Goal: Task Accomplishment & Management: Complete application form

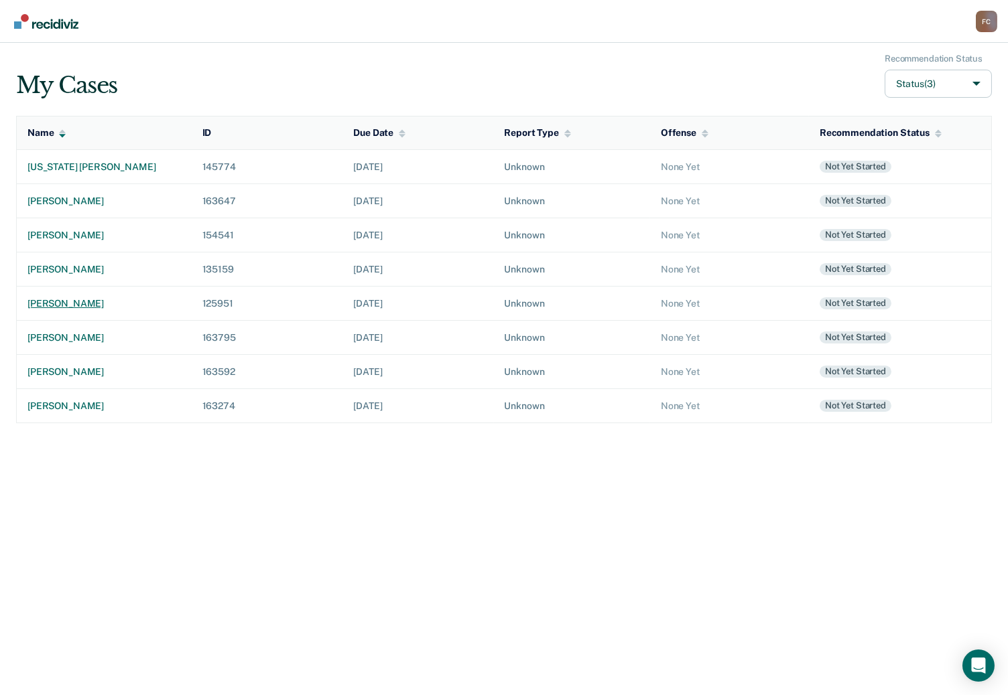
click at [72, 298] on div "[PERSON_NAME]" at bounding box center [103, 303] width 153 height 11
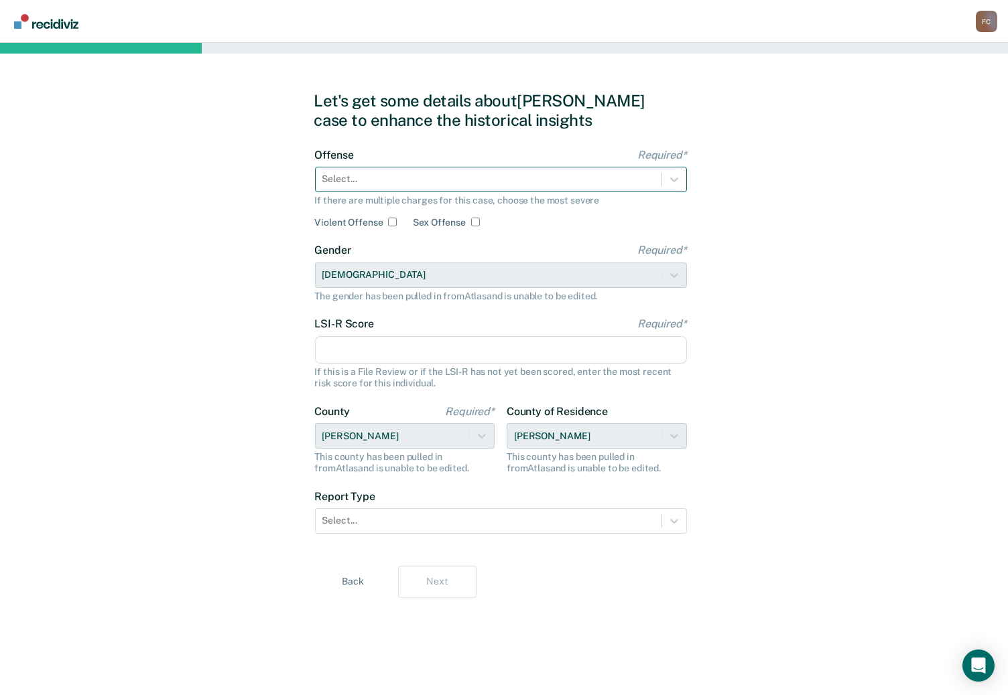
click at [348, 179] on div at bounding box center [488, 179] width 332 height 14
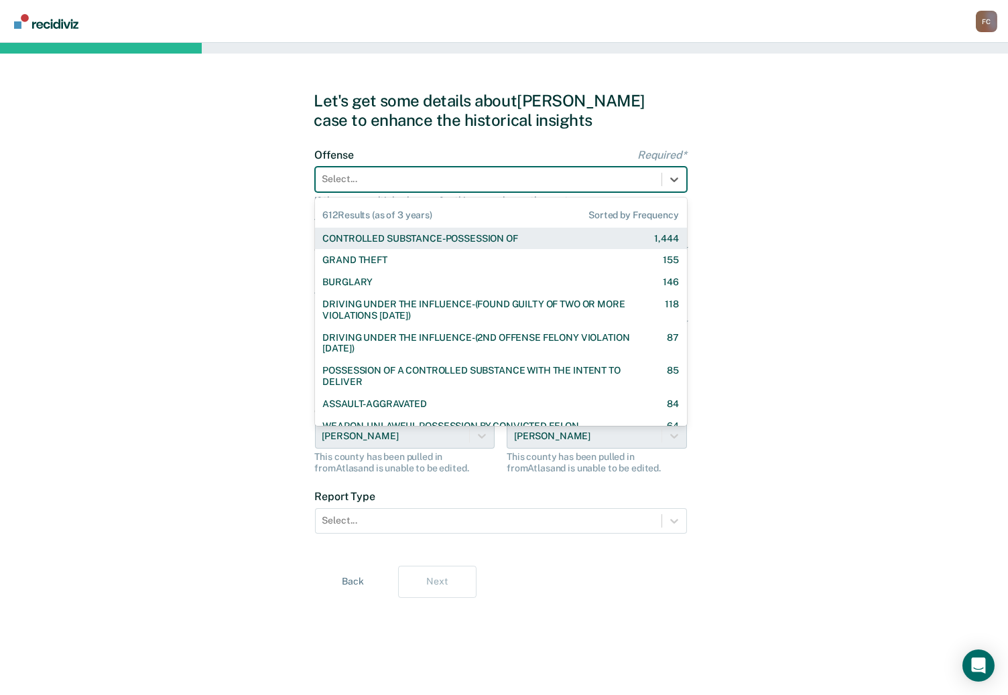
click at [371, 239] on div "CONTROLLED SUBSTANCE-POSSESSION OF" at bounding box center [420, 238] width 195 height 11
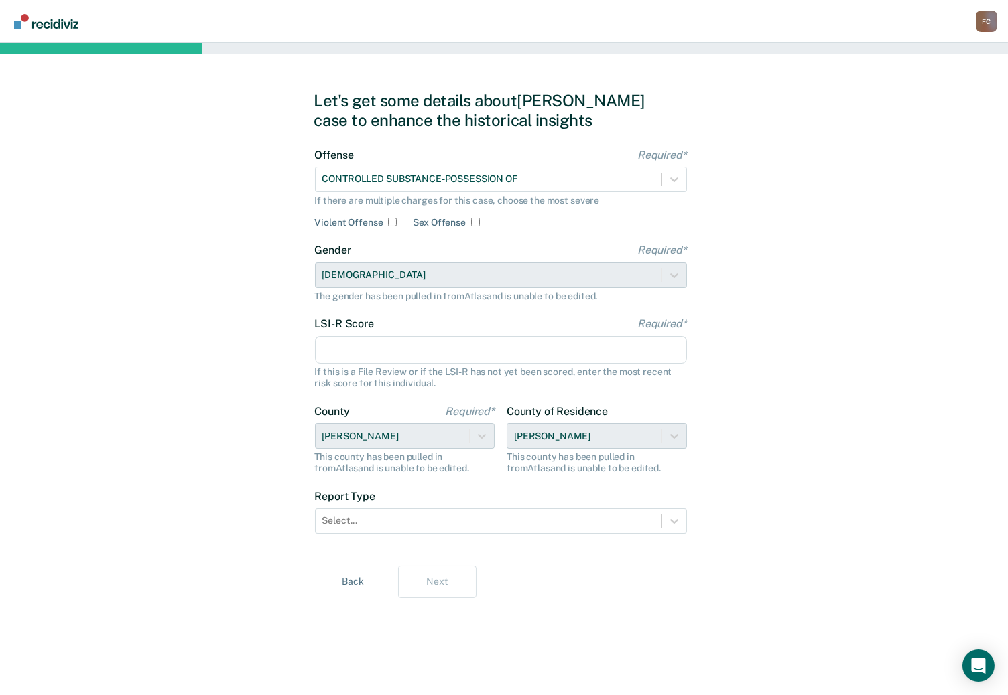
click at [341, 356] on input "LSI-R Score Required*" at bounding box center [501, 350] width 372 height 28
type input "19"
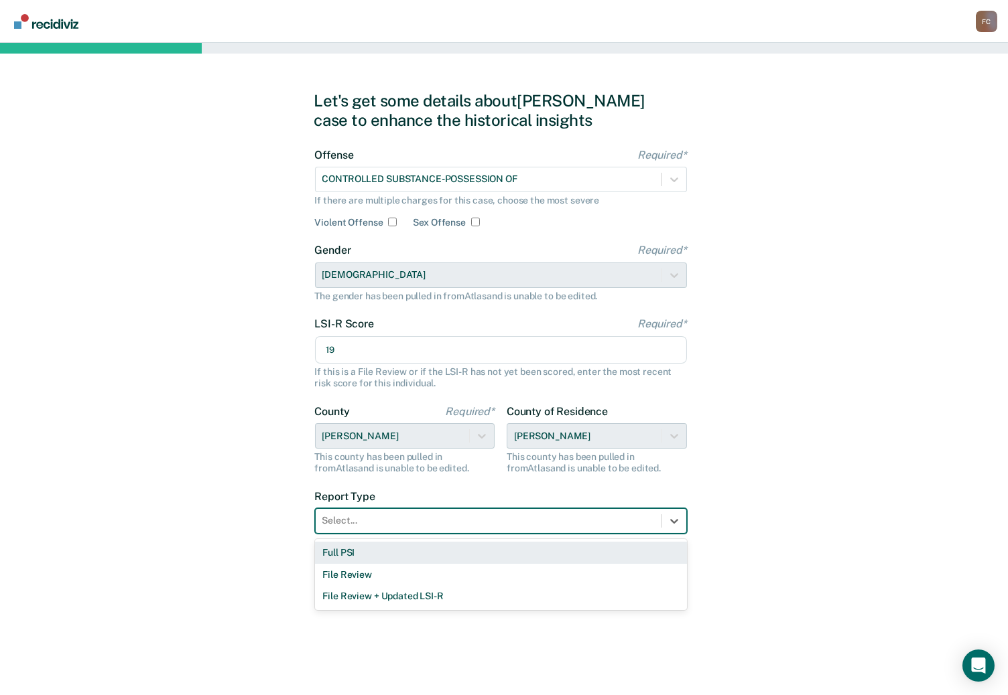
click at [356, 526] on div at bounding box center [488, 521] width 332 height 14
click at [355, 557] on div "Full PSI" at bounding box center [501, 553] width 372 height 22
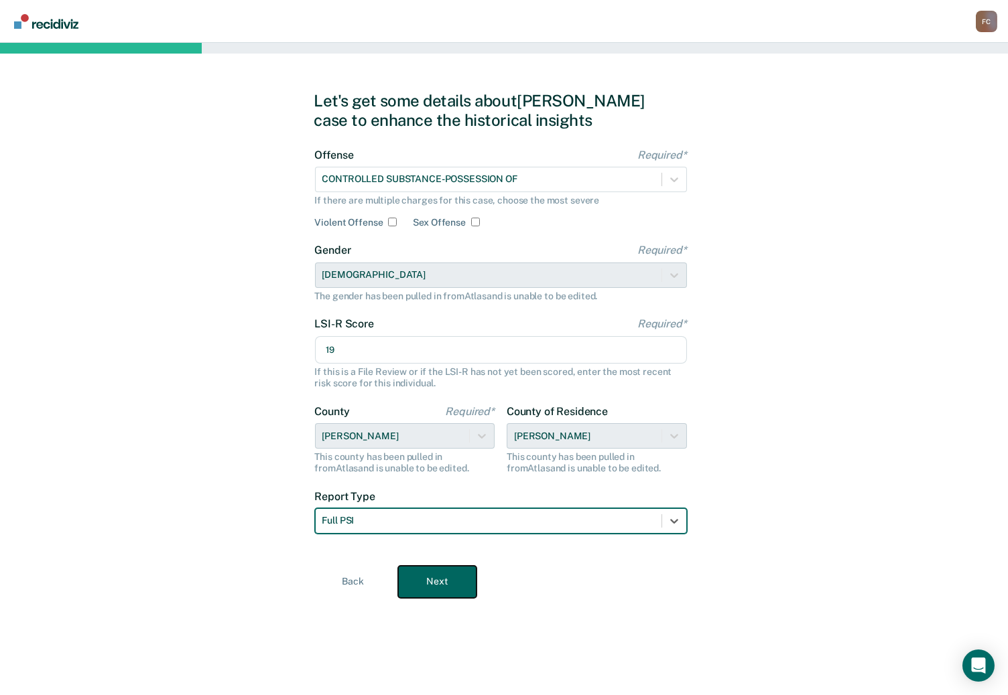
click at [421, 586] on button "Next" at bounding box center [437, 582] width 78 height 32
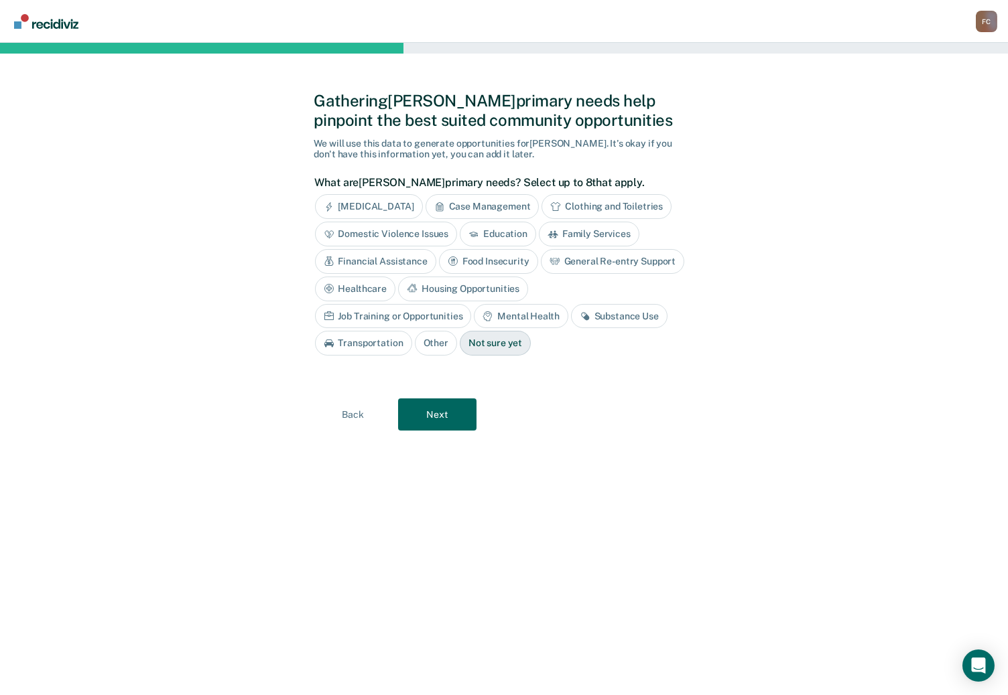
click at [460, 344] on div "Not sure yet" at bounding box center [495, 343] width 71 height 25
click at [442, 413] on button "Next" at bounding box center [437, 415] width 78 height 32
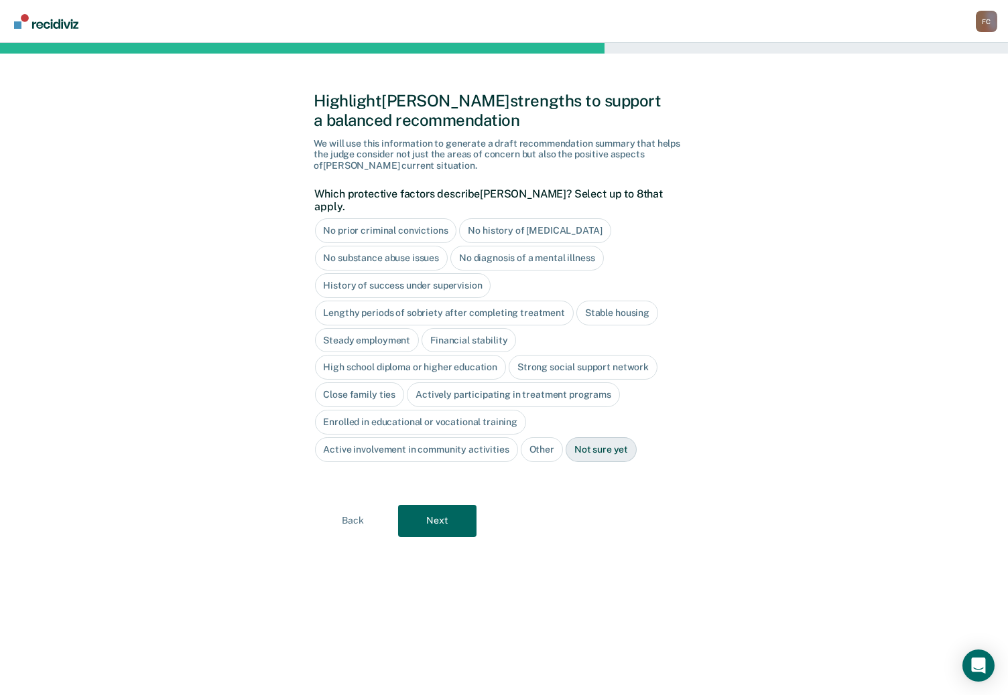
click at [401, 246] on div "No substance abuse issues" at bounding box center [381, 258] width 133 height 25
click at [553, 249] on div "No diagnosis of a mental illness" at bounding box center [542, 258] width 153 height 25
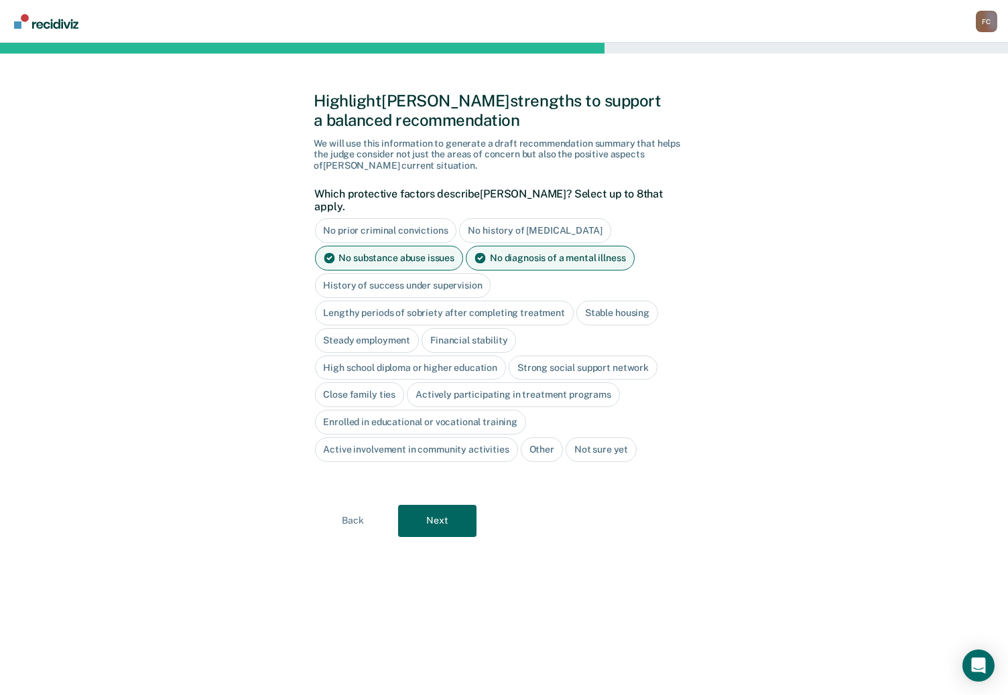
click at [418, 273] on div "History of success under supervision" at bounding box center [403, 285] width 176 height 25
click at [604, 301] on div "Stable housing" at bounding box center [617, 313] width 82 height 25
click at [470, 328] on div "Financial stability" at bounding box center [468, 340] width 94 height 25
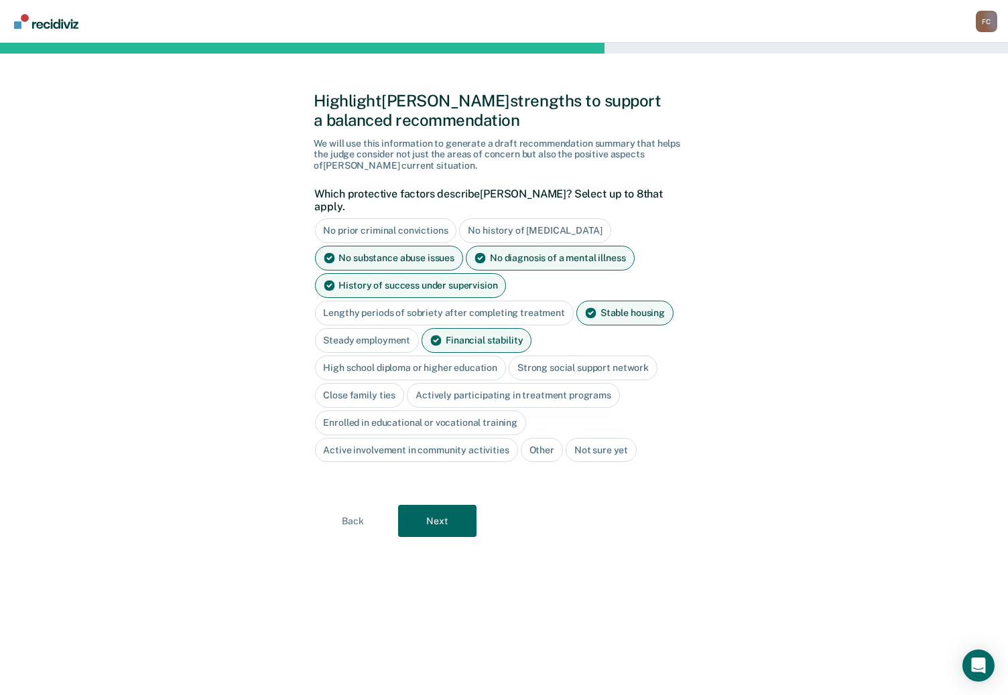
click at [379, 383] on div "Close family ties" at bounding box center [360, 395] width 90 height 25
click at [453, 506] on button "Next" at bounding box center [437, 522] width 78 height 32
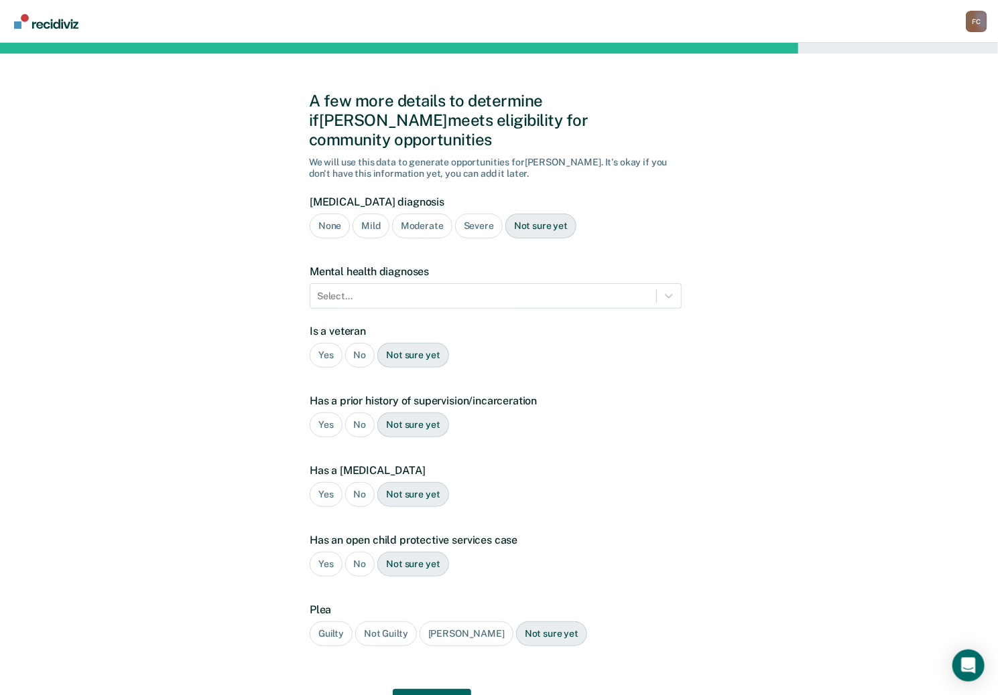
click at [478, 214] on div "Severe" at bounding box center [479, 226] width 48 height 25
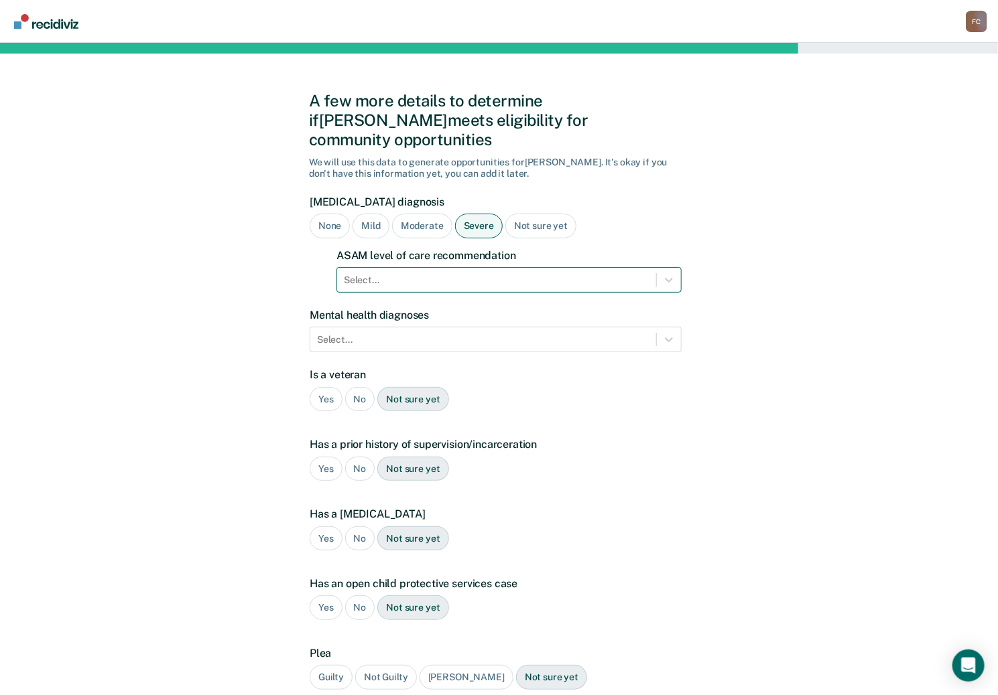
click at [387, 273] on div at bounding box center [497, 280] width 306 height 14
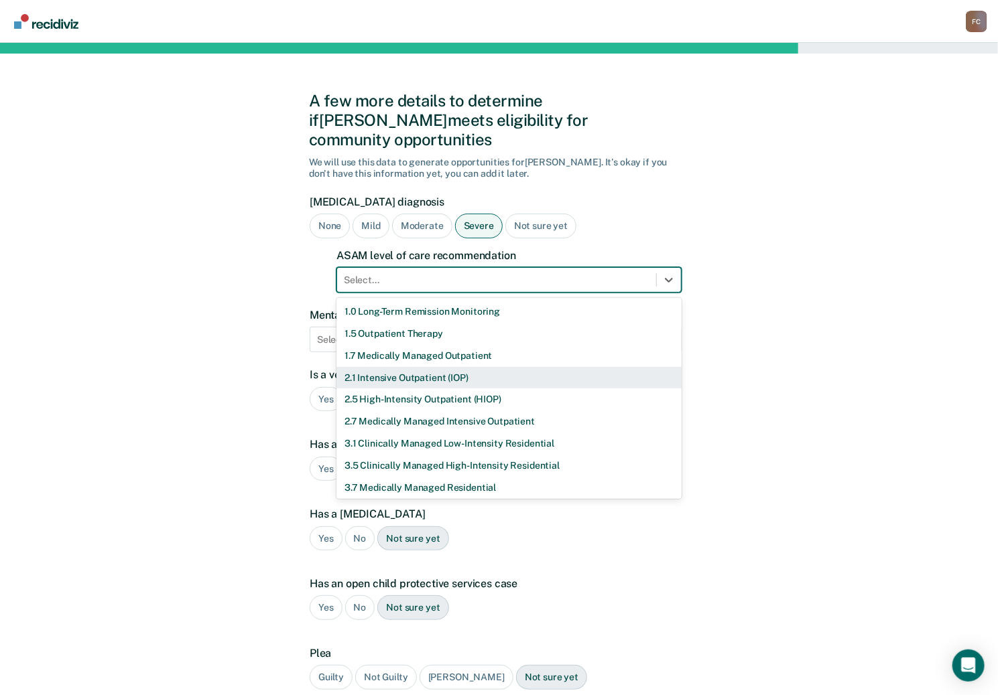
scroll to position [46, 0]
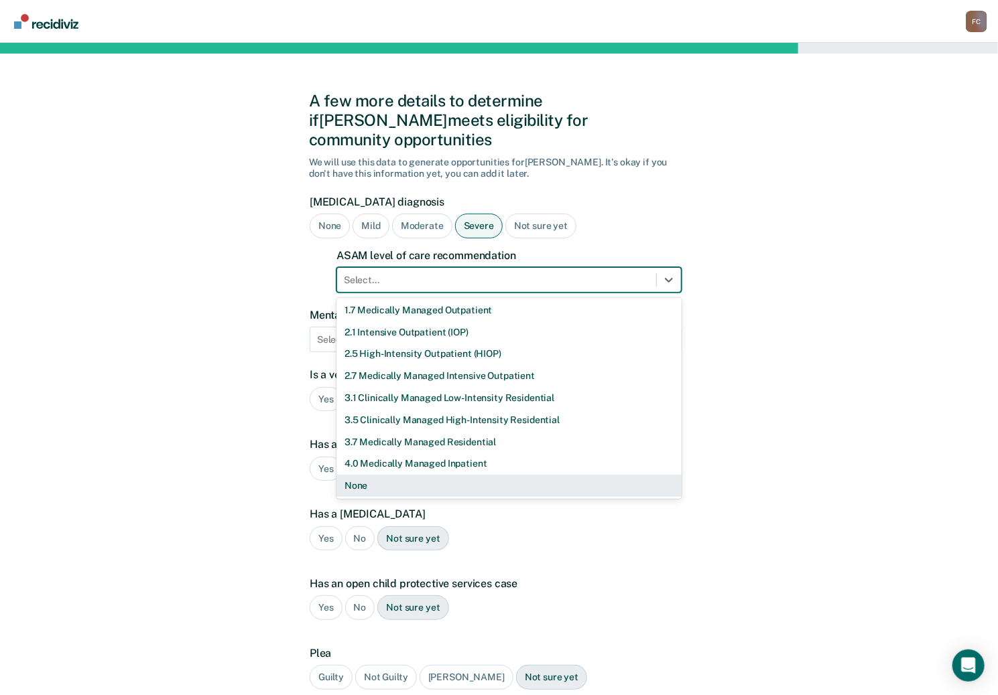
click at [360, 475] on div "None" at bounding box center [508, 486] width 345 height 22
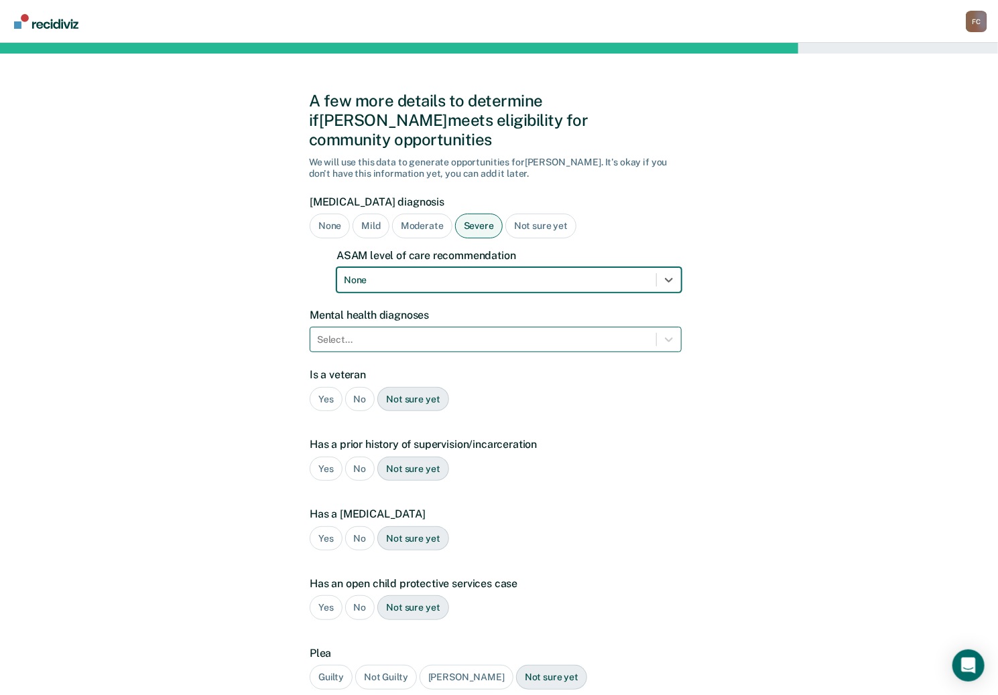
click at [362, 333] on div at bounding box center [483, 340] width 332 height 14
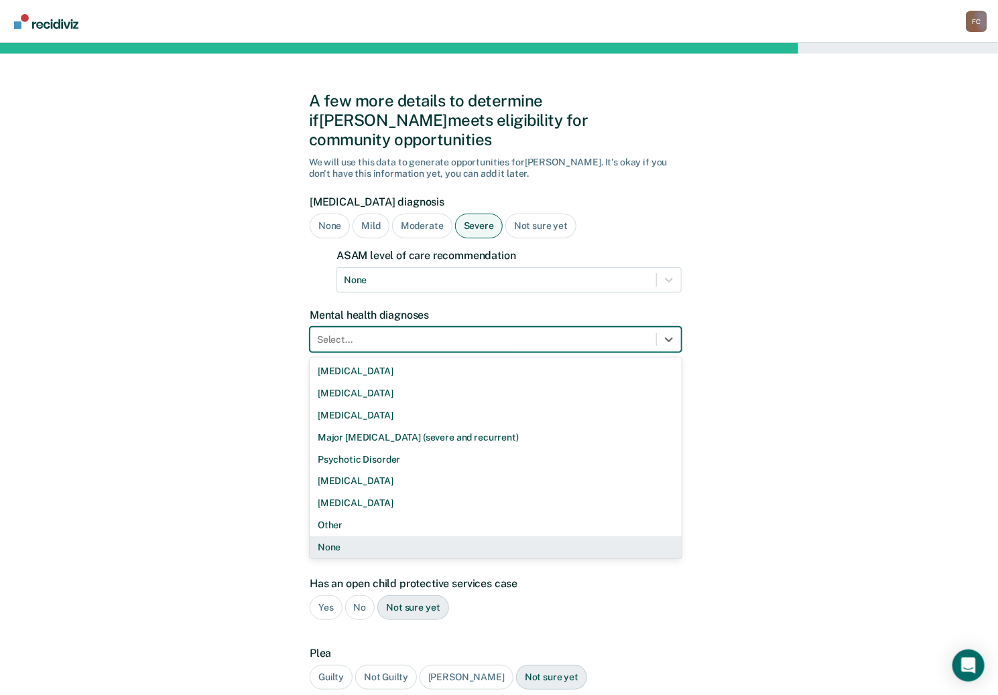
click at [324, 537] on div "None" at bounding box center [496, 548] width 372 height 22
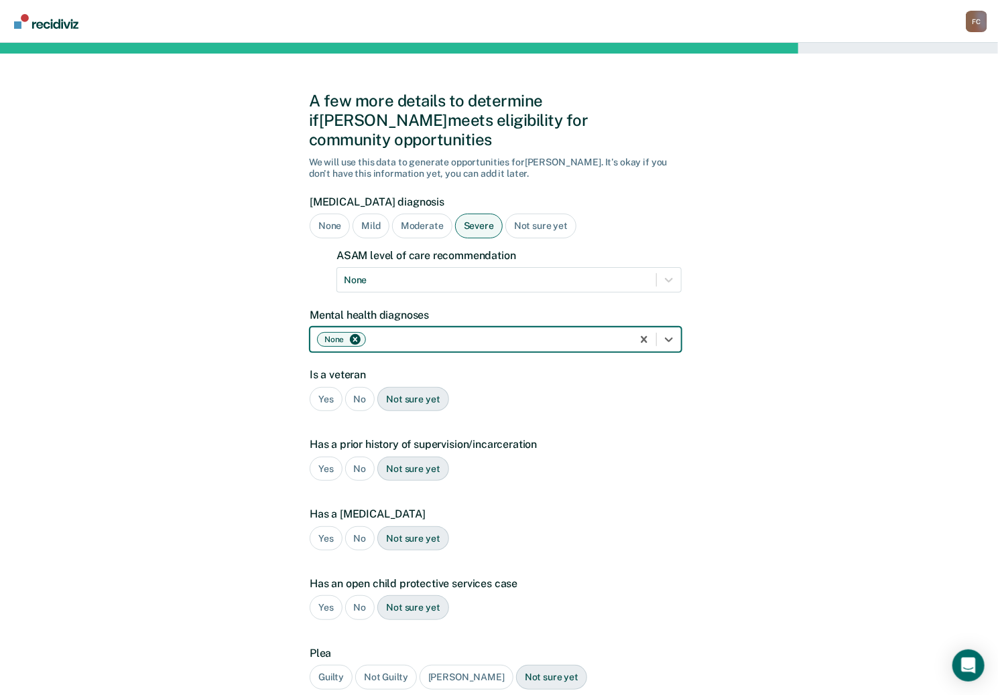
click at [353, 387] on div "No" at bounding box center [360, 399] width 30 height 25
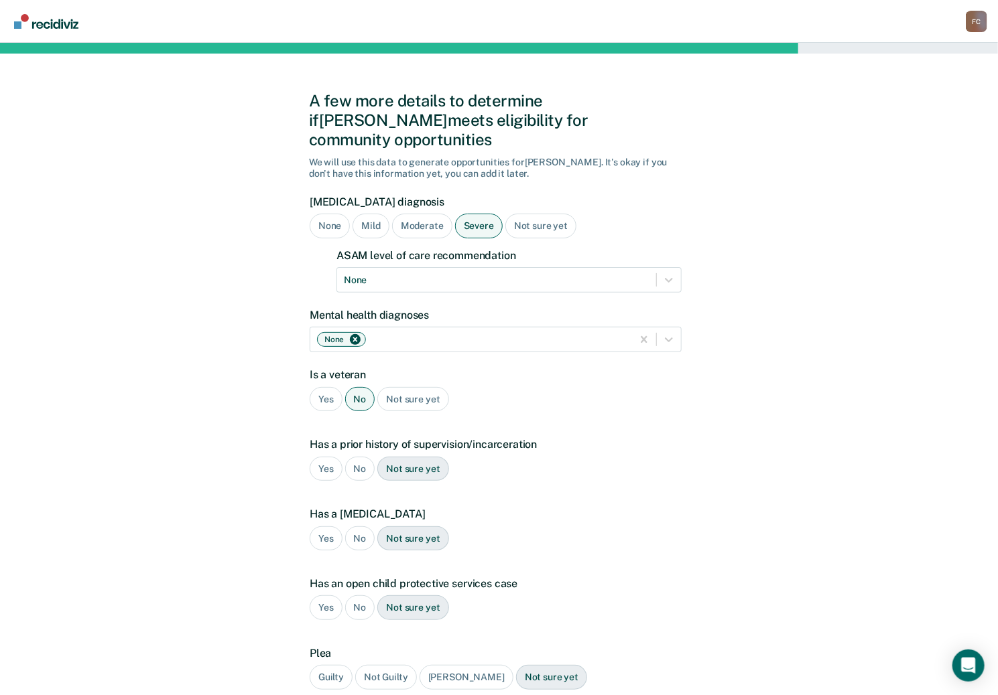
click at [325, 457] on div "Yes" at bounding box center [326, 469] width 33 height 25
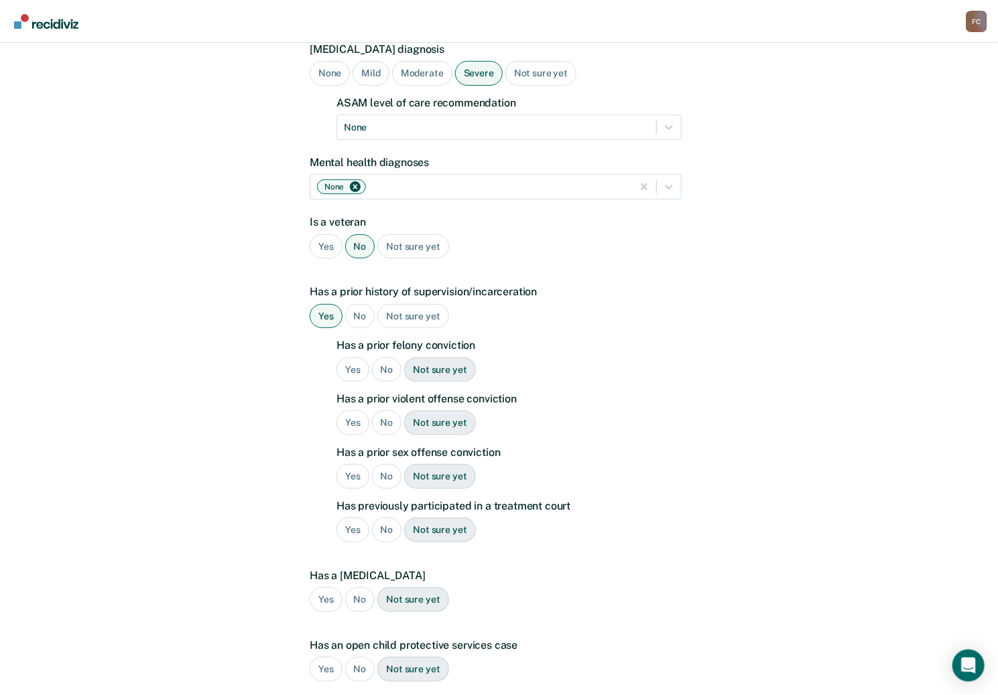
scroll to position [178, 0]
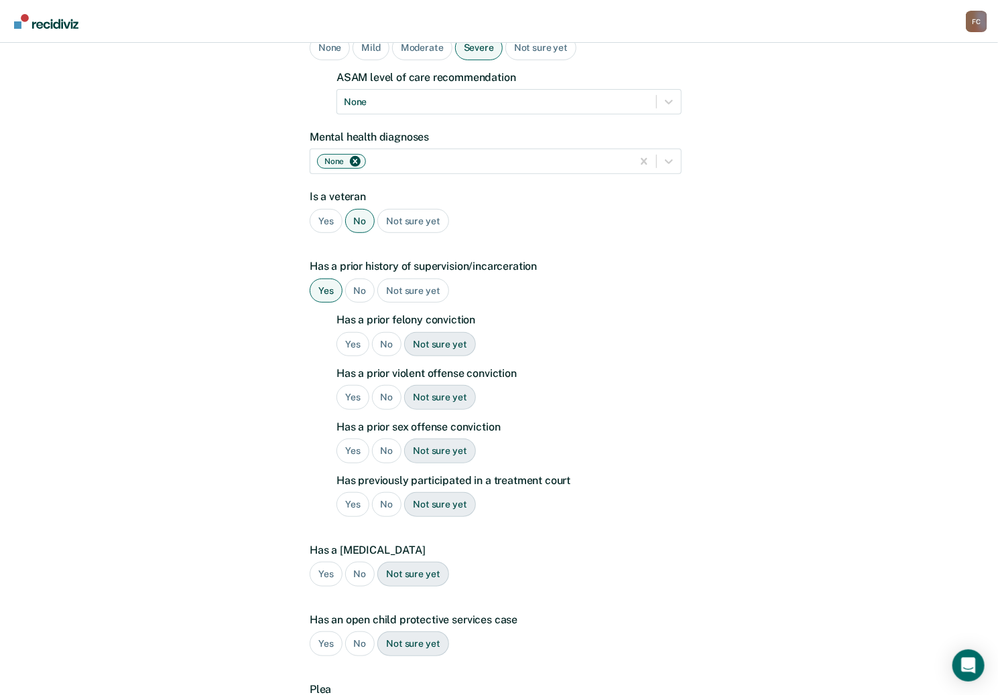
click at [353, 332] on div "Yes" at bounding box center [352, 344] width 33 height 25
click at [384, 385] on div "No" at bounding box center [387, 397] width 30 height 25
click at [384, 439] on div "No" at bounding box center [387, 451] width 30 height 25
click at [387, 492] on div "No" at bounding box center [387, 504] width 30 height 25
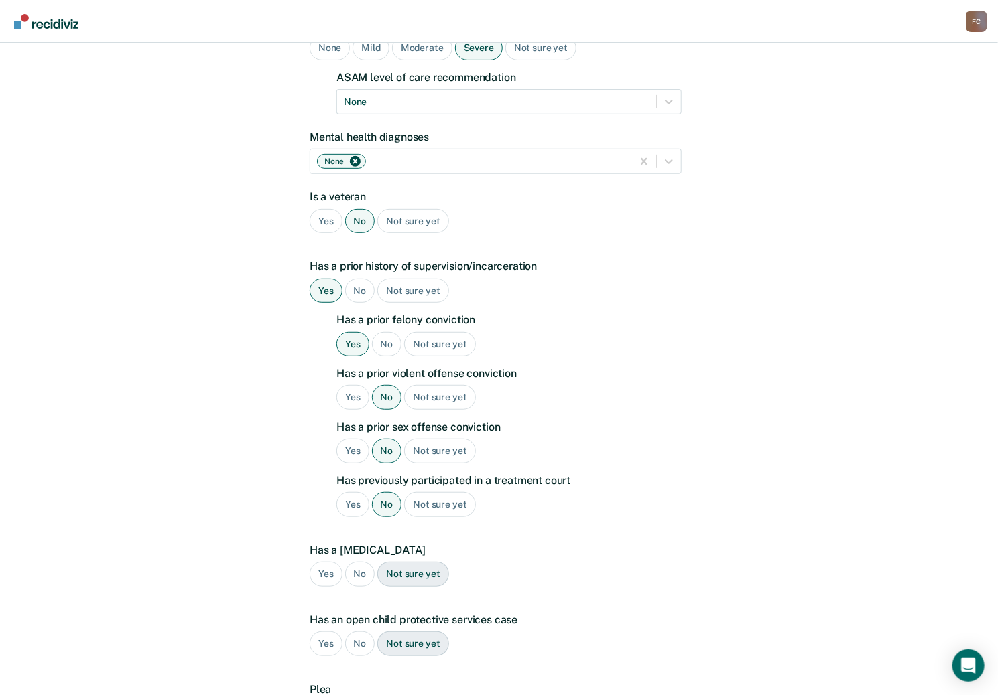
click at [354, 562] on div "No" at bounding box center [360, 574] width 30 height 25
click at [359, 632] on div "No" at bounding box center [360, 644] width 30 height 25
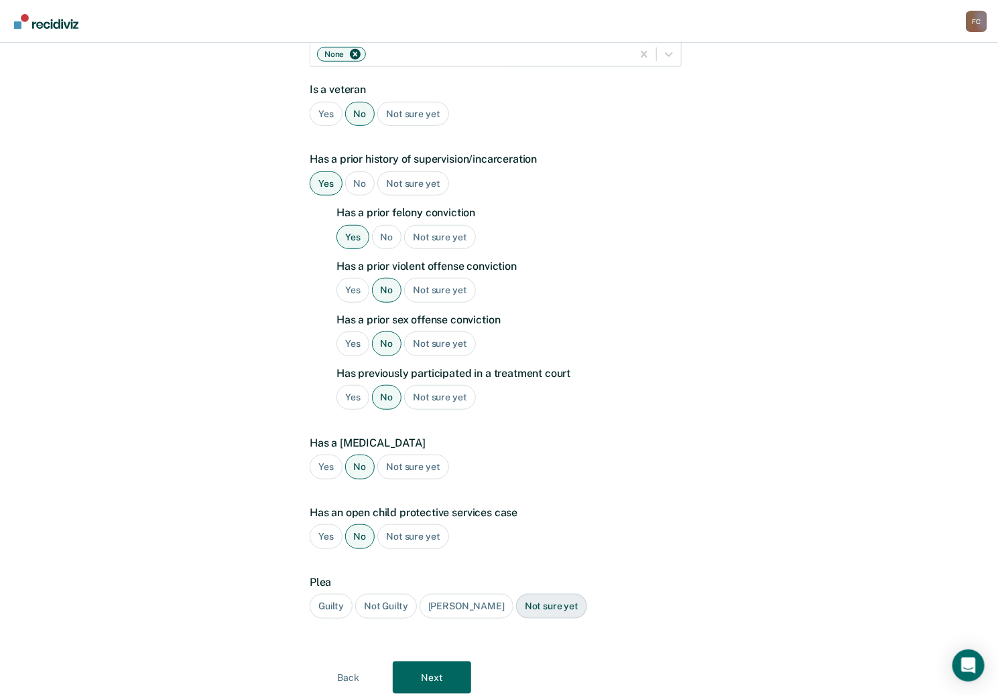
scroll to position [310, 0]
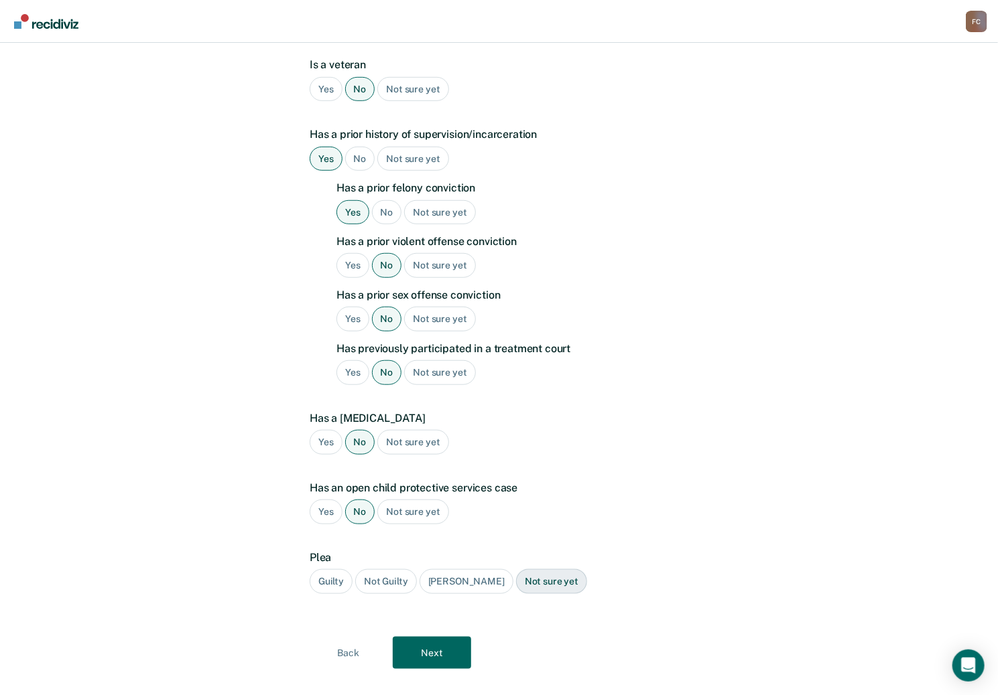
click at [329, 570] on div "Guilty" at bounding box center [331, 582] width 43 height 25
click at [427, 637] on button "Next" at bounding box center [432, 653] width 78 height 32
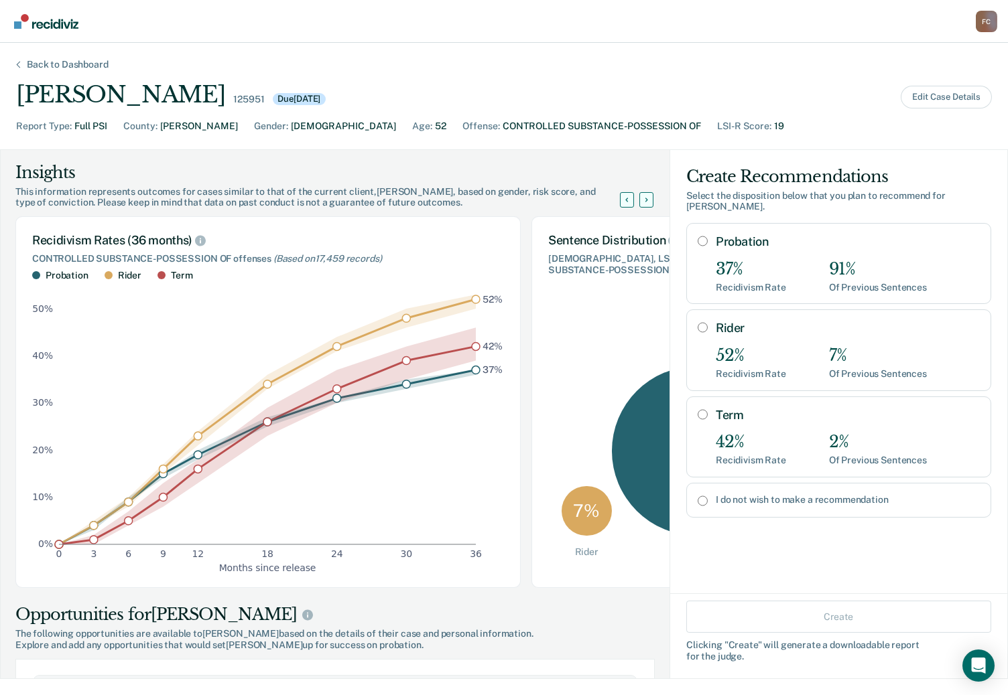
click at [697, 236] on input "Probation" at bounding box center [702, 241] width 10 height 11
radio input "true"
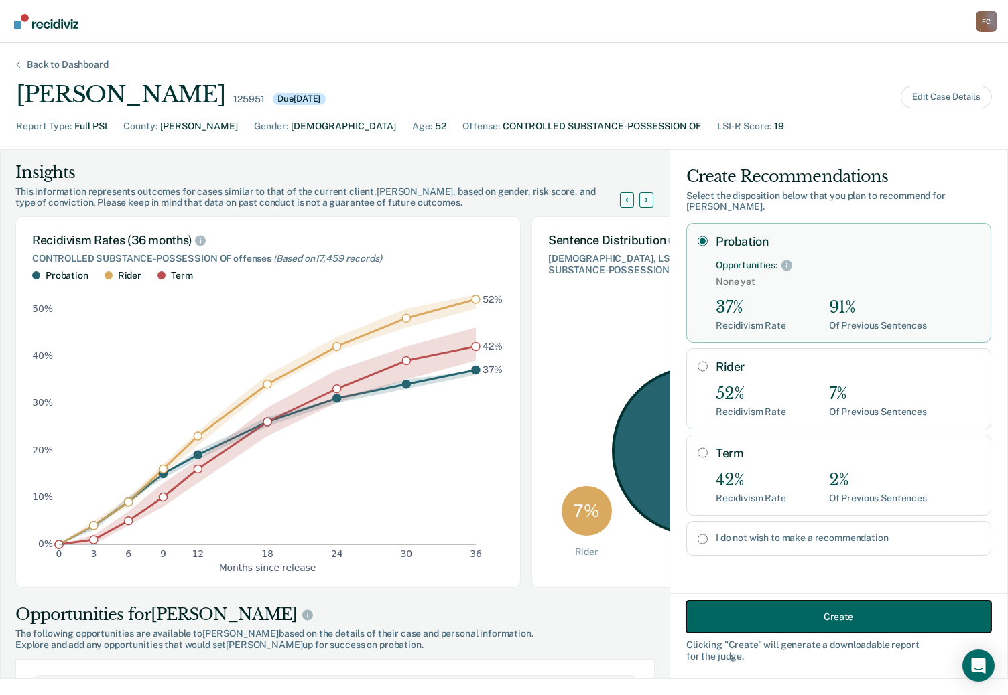
click at [848, 618] on button "Create" at bounding box center [838, 617] width 305 height 32
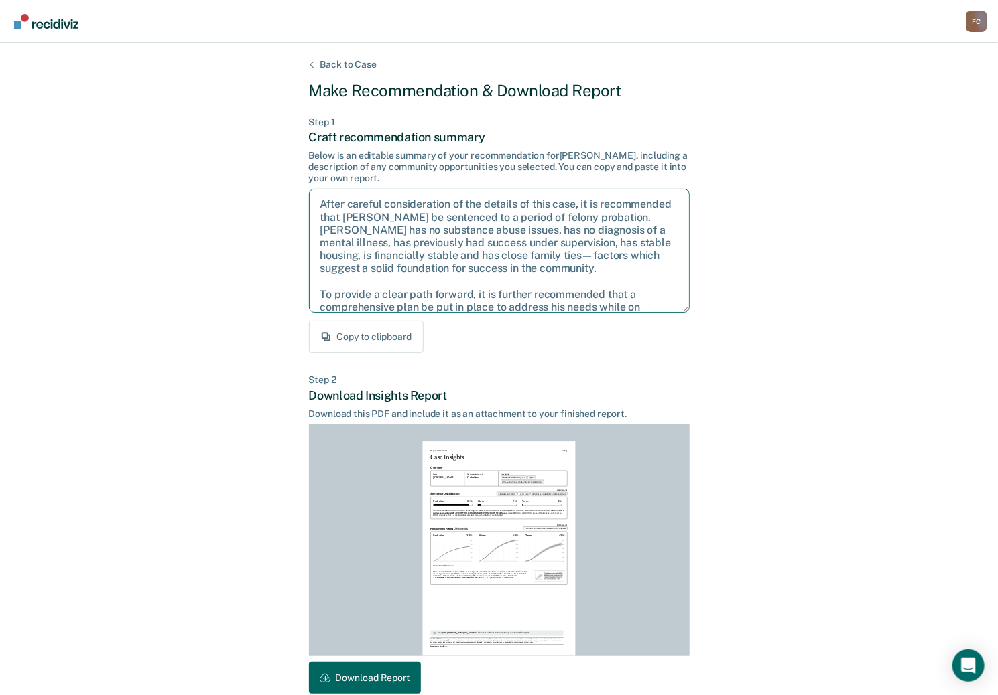
drag, startPoint x: 457, startPoint y: 289, endPoint x: 307, endPoint y: 171, distance: 190.9
click at [307, 171] on div "Back to Case Make Recommendation & Download Report Step 1 Craft recommendation …" at bounding box center [499, 403] width 998 height 721
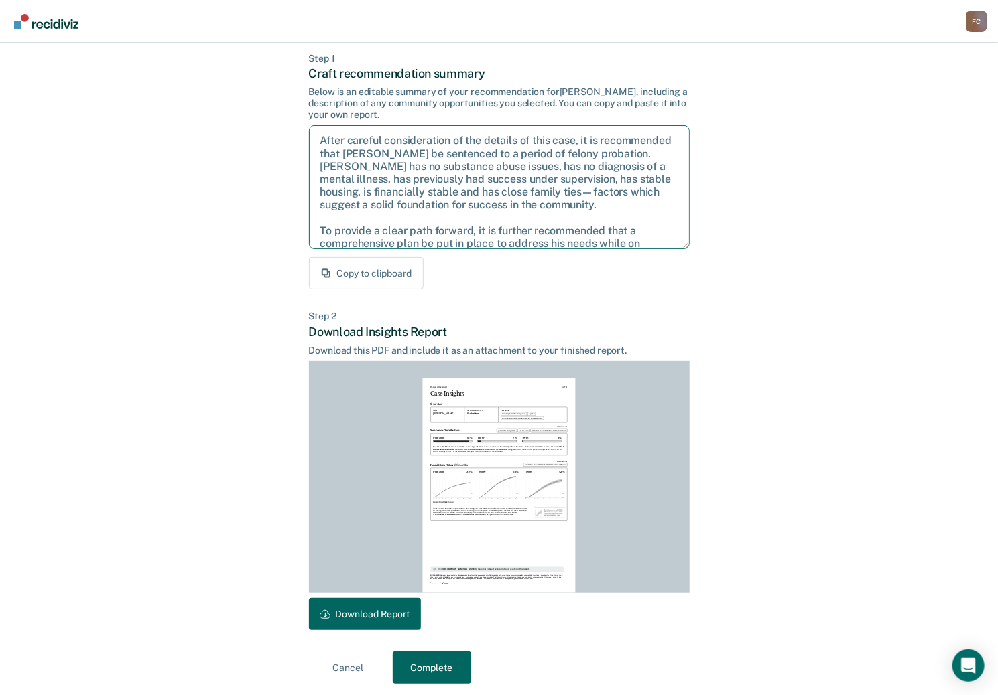
scroll to position [68, 0]
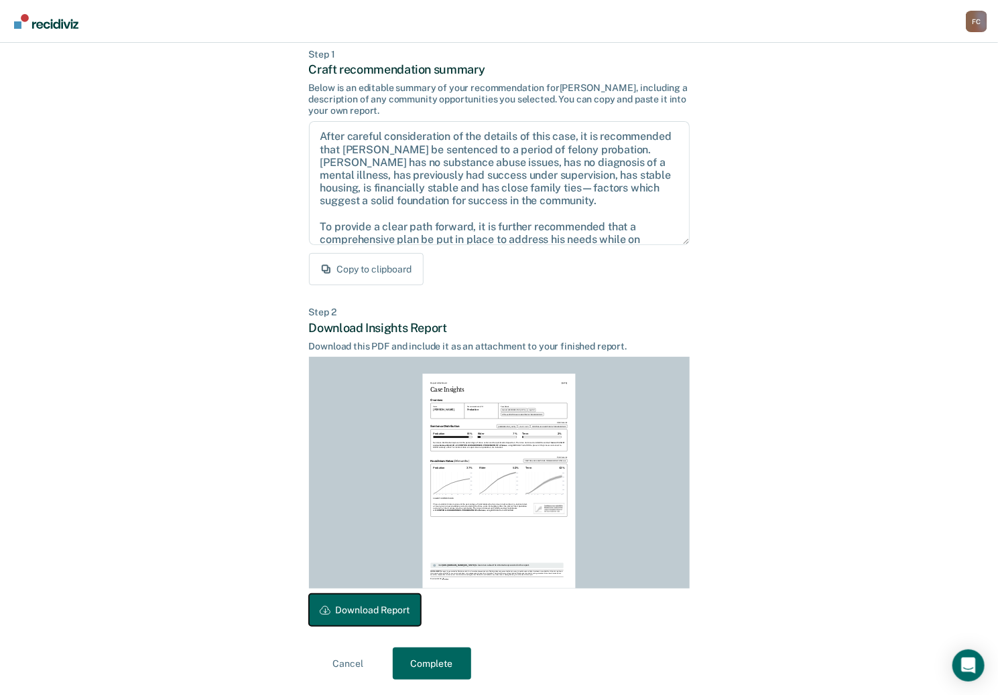
click at [383, 607] on button "Download Report" at bounding box center [365, 610] width 112 height 32
